Goal: Find specific page/section: Find specific page/section

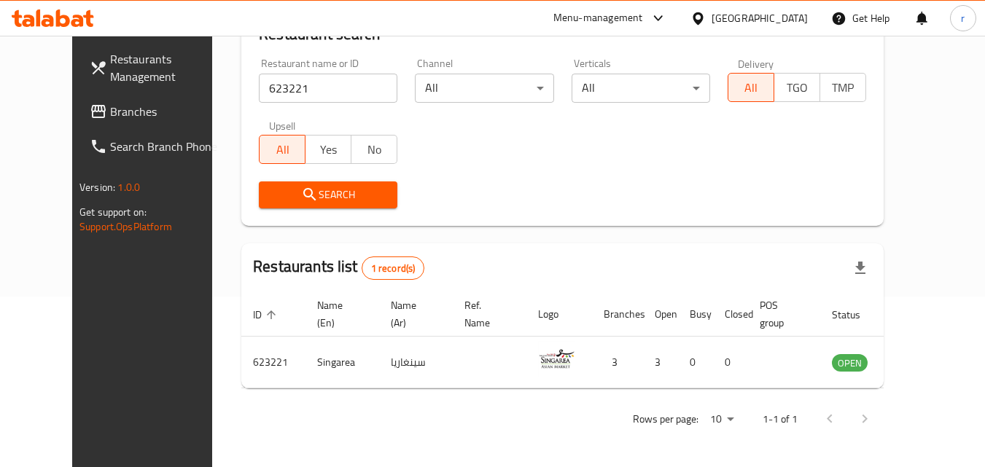
scroll to position [98, 0]
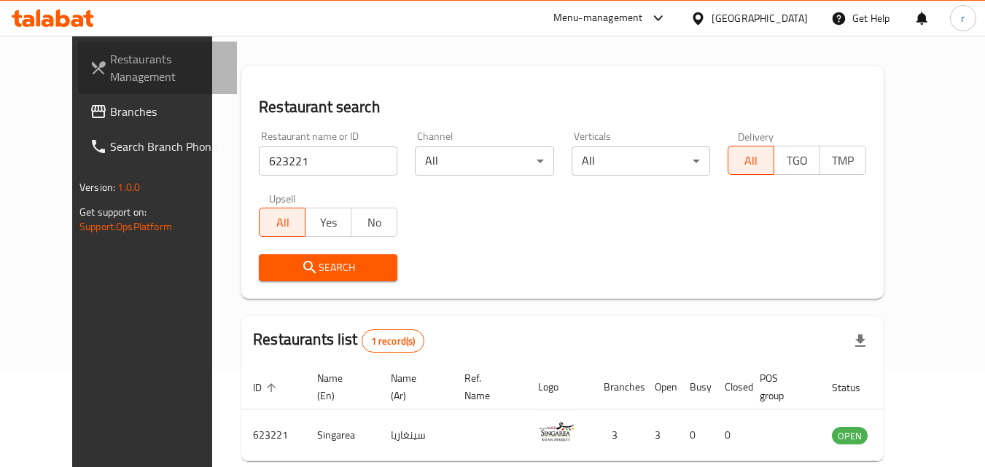
click at [110, 77] on span "Restaurants Management" at bounding box center [167, 67] width 115 height 35
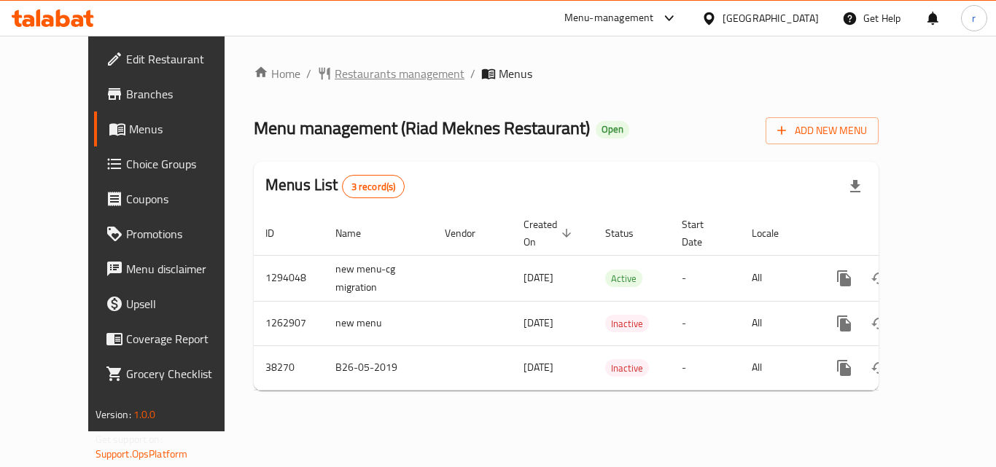
click at [350, 74] on span "Restaurants management" at bounding box center [400, 73] width 130 height 17
click at [335, 78] on span "Restaurants management" at bounding box center [400, 74] width 130 height 17
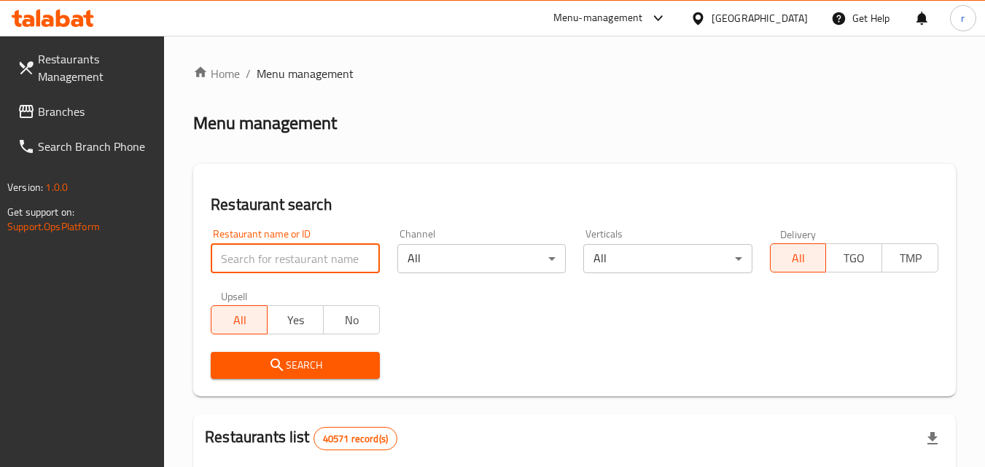
click at [309, 247] on input "search" at bounding box center [295, 258] width 168 height 29
paste input "3292"
type input "3292"
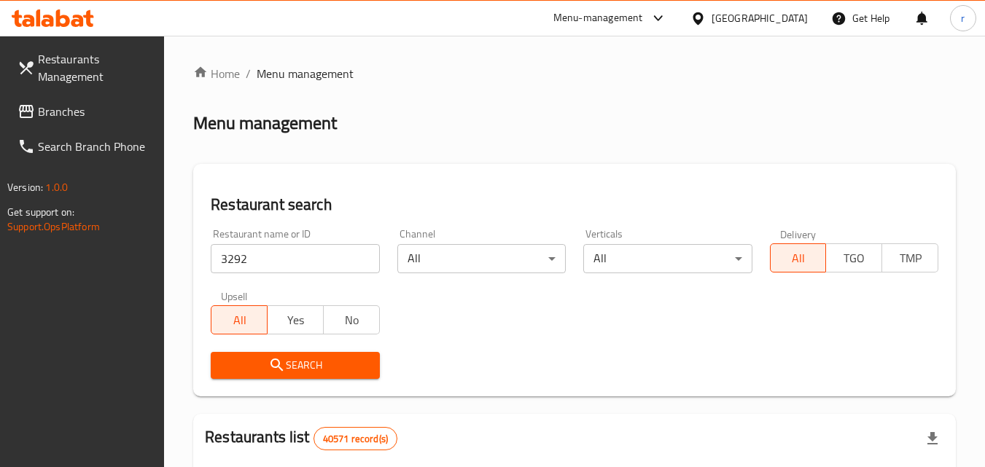
click at [292, 357] on span "Search" at bounding box center [294, 365] width 145 height 18
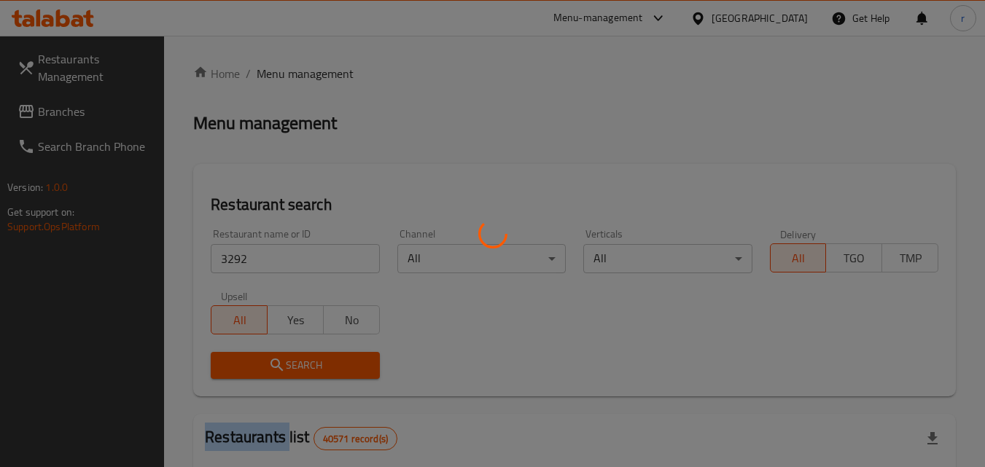
click at [292, 357] on div at bounding box center [492, 233] width 985 height 467
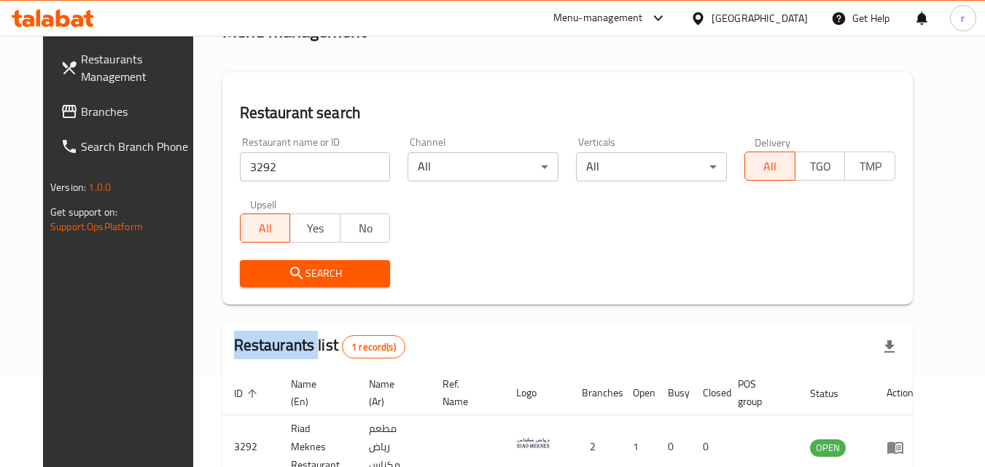
scroll to position [25, 0]
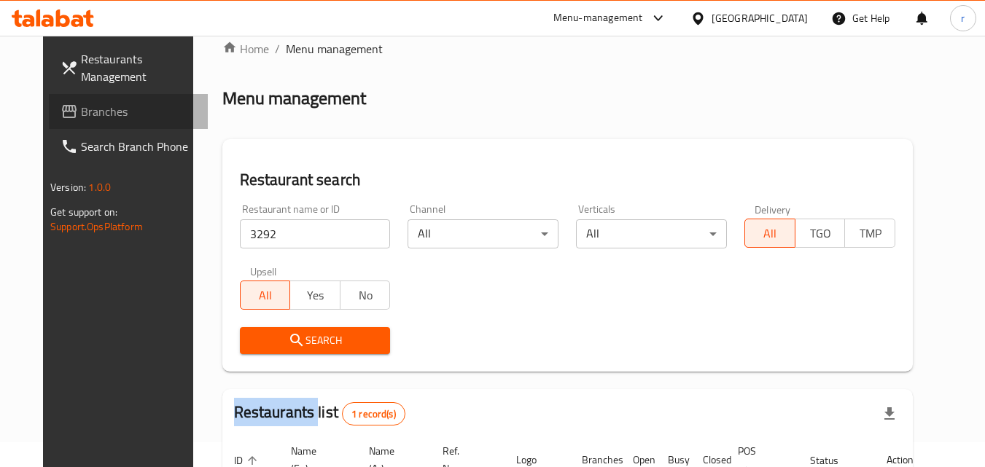
click at [81, 117] on span "Branches" at bounding box center [138, 111] width 115 height 17
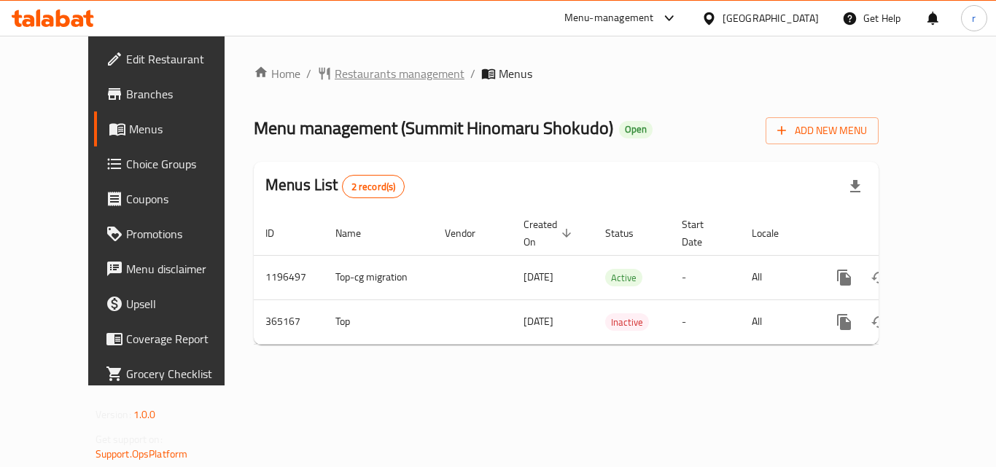
click at [348, 67] on span "Restaurants management" at bounding box center [400, 73] width 130 height 17
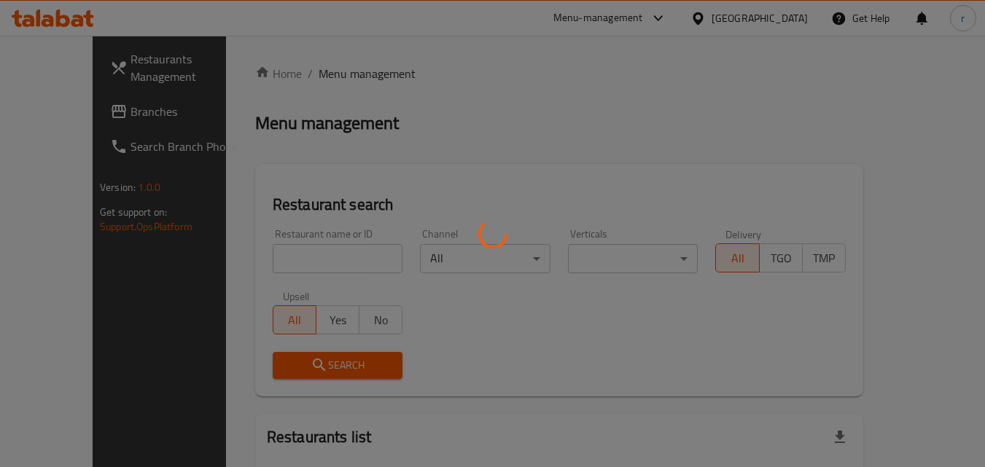
click at [326, 247] on div at bounding box center [492, 233] width 985 height 467
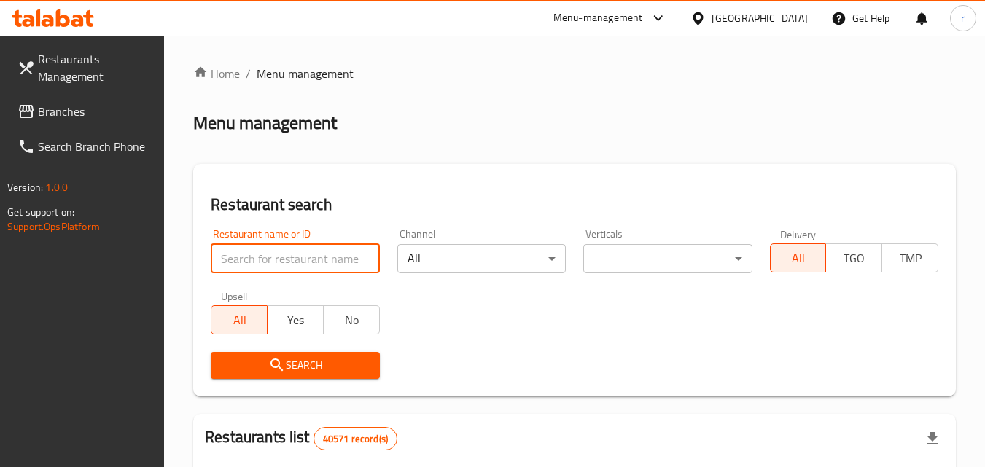
click at [326, 253] on input "search" at bounding box center [295, 258] width 168 height 29
paste input "631064"
type input "631064"
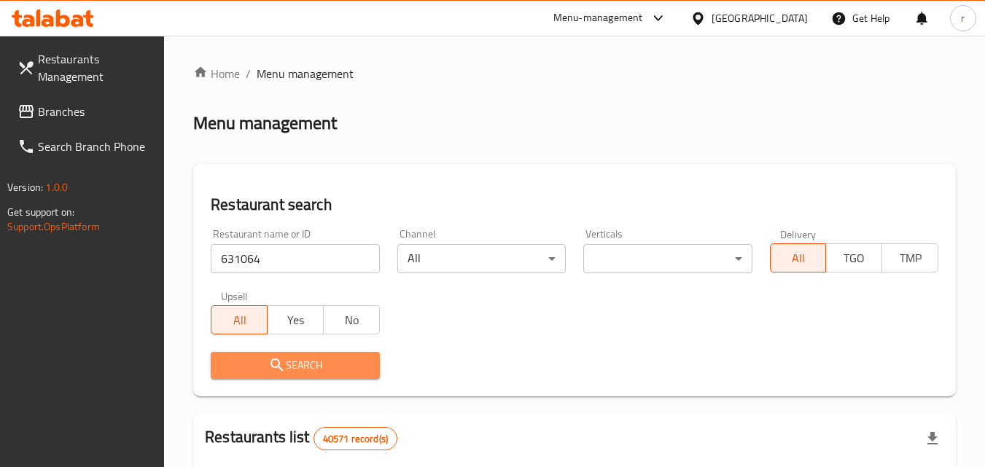
click at [273, 367] on icon "submit" at bounding box center [276, 365] width 12 height 12
click at [273, 367] on div at bounding box center [492, 233] width 985 height 467
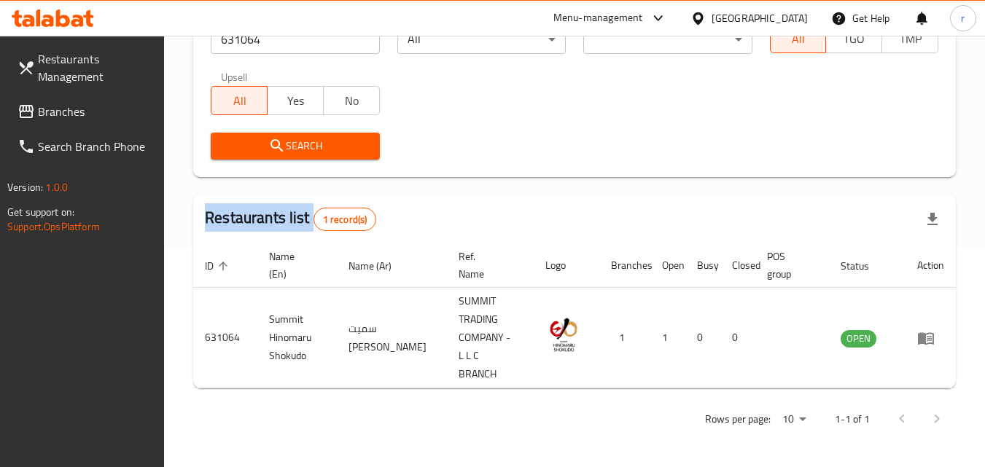
scroll to position [201, 0]
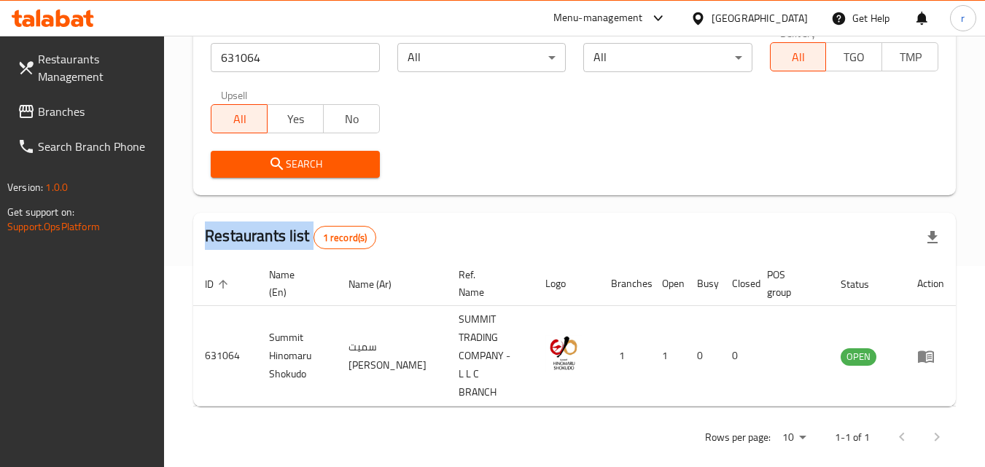
click at [74, 111] on span "Branches" at bounding box center [95, 111] width 115 height 17
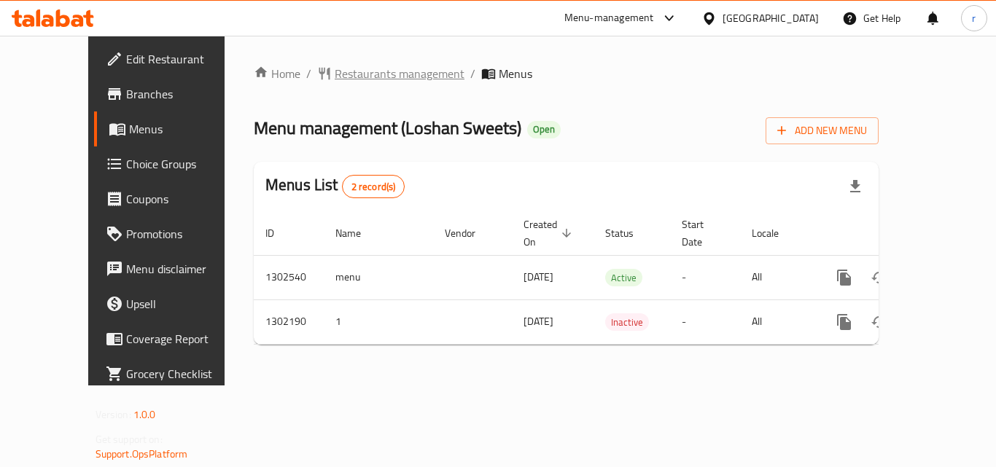
click at [335, 69] on span "Restaurants management" at bounding box center [400, 73] width 130 height 17
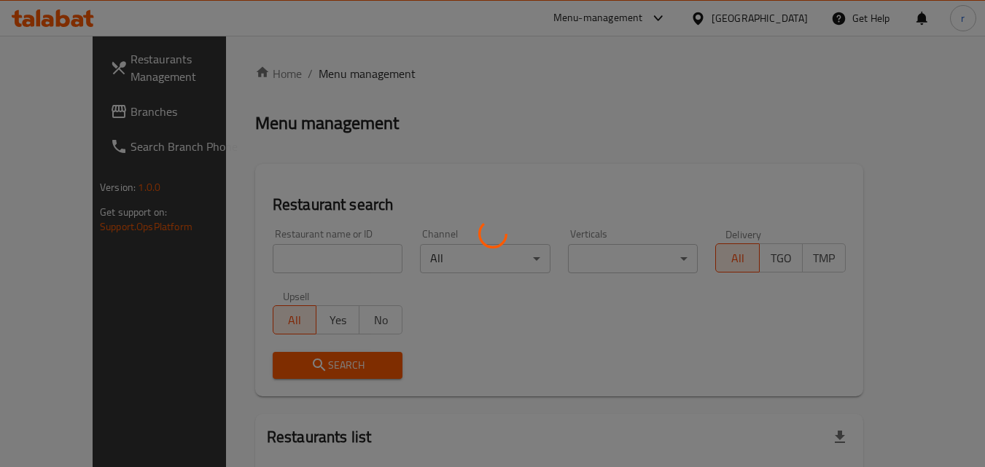
click at [344, 246] on div at bounding box center [492, 233] width 985 height 467
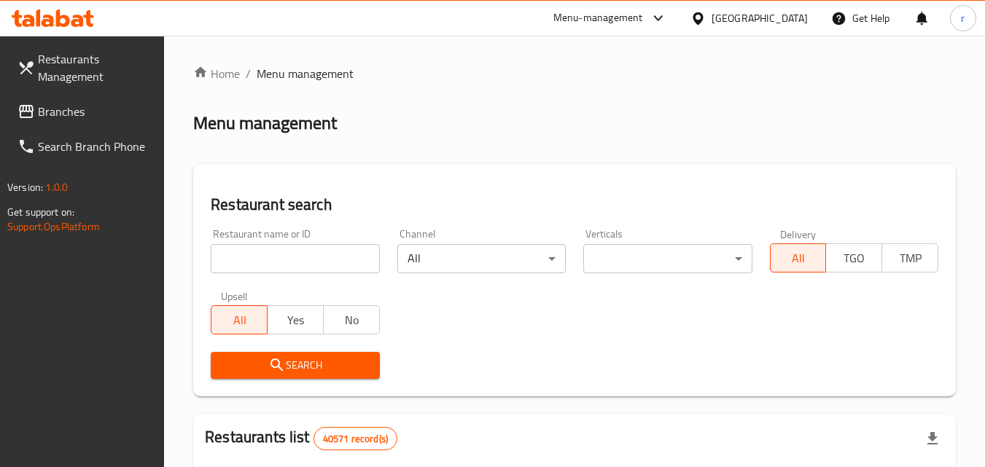
click at [351, 257] on input "search" at bounding box center [295, 258] width 168 height 29
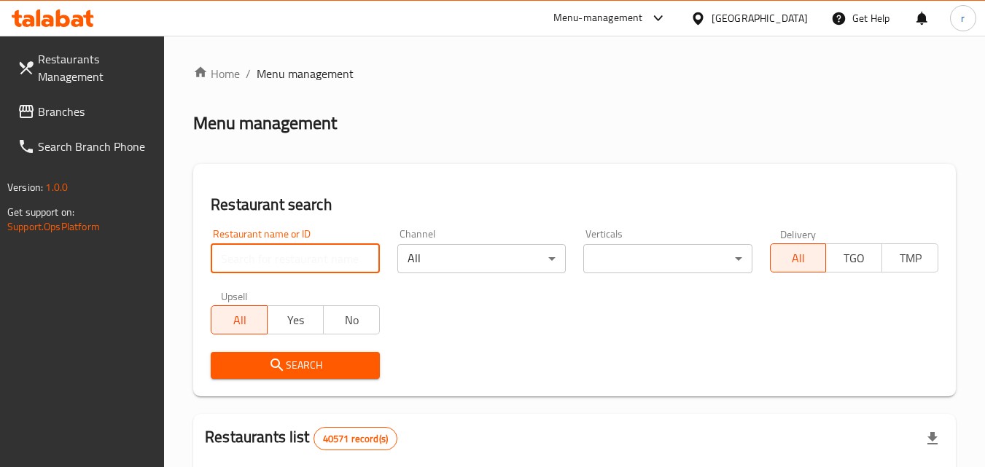
paste input "702327"
type input "702327"
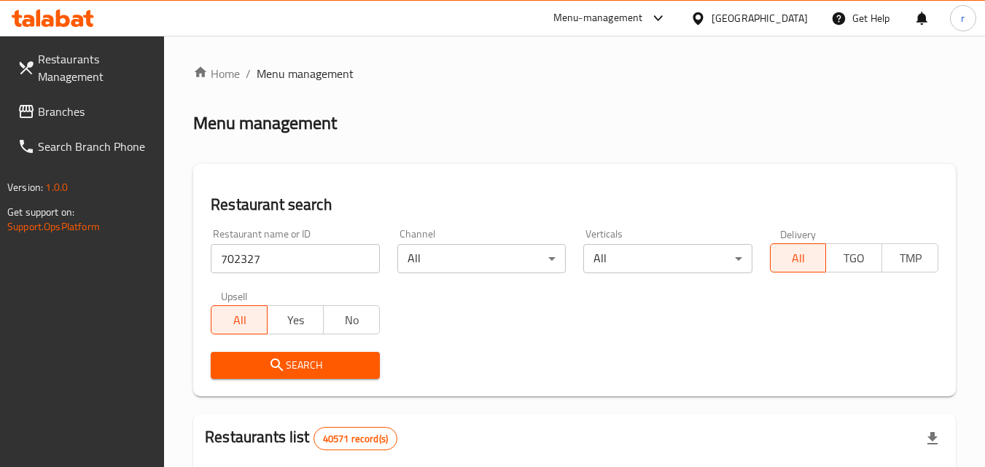
click at [281, 359] on icon "submit" at bounding box center [276, 364] width 17 height 17
click at [281, 359] on div at bounding box center [492, 233] width 985 height 467
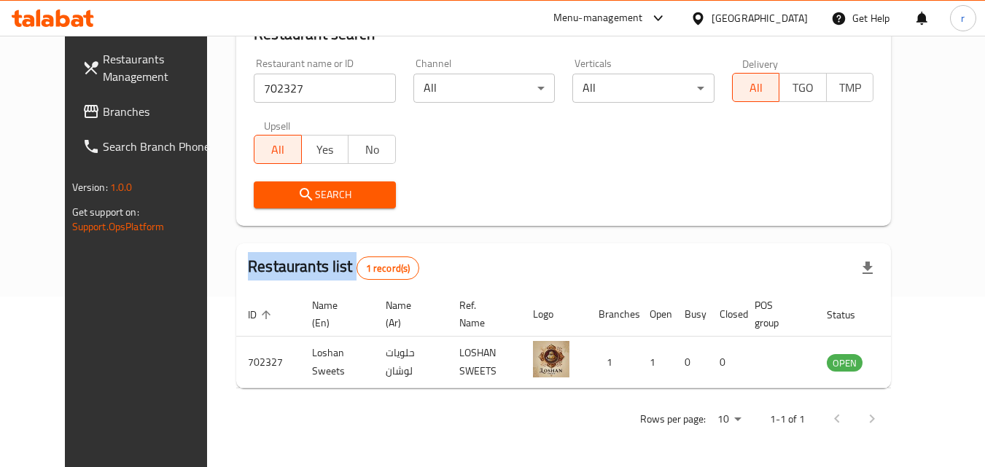
scroll to position [171, 0]
